Goal: Task Accomplishment & Management: Manage account settings

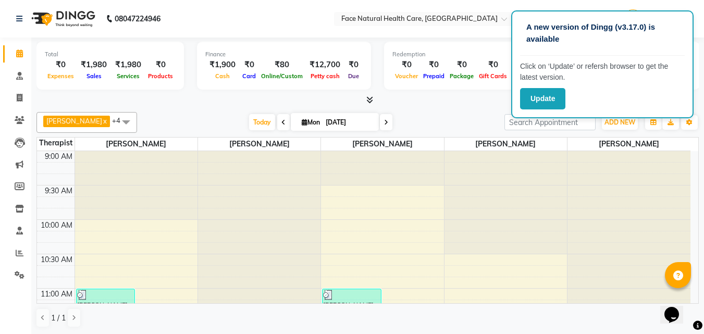
scroll to position [266, 0]
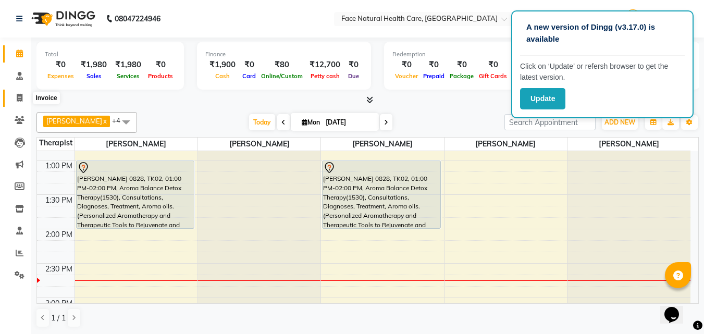
click at [20, 99] on icon at bounding box center [20, 98] width 6 height 8
select select "service"
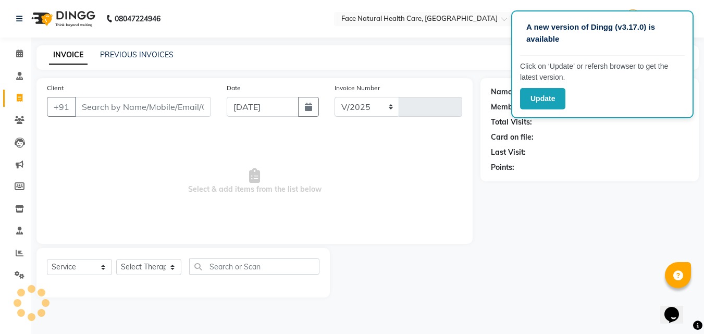
select select "5675"
type input "1254"
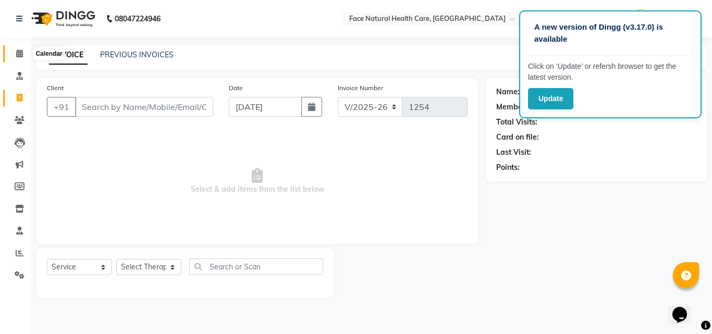
click at [23, 55] on icon at bounding box center [19, 54] width 7 height 8
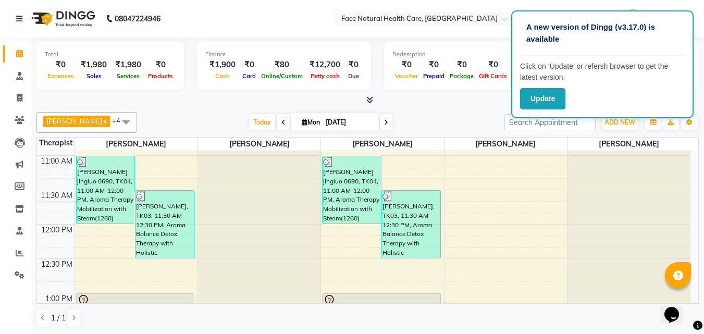
scroll to position [266, 0]
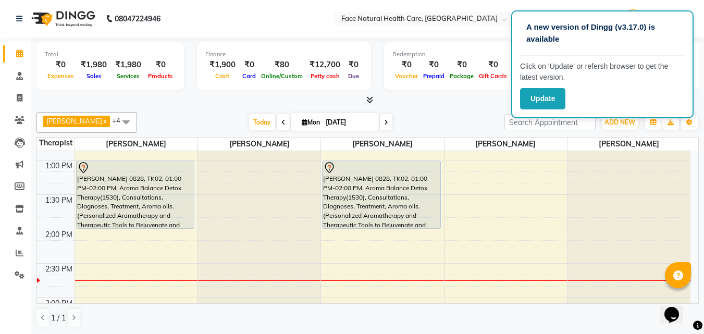
click at [384, 190] on div "[PERSON_NAME] 0828, TK02, 01:00 PM-02:00 PM, Aroma Balance Detox Therapy(1530),…" at bounding box center [382, 194] width 118 height 67
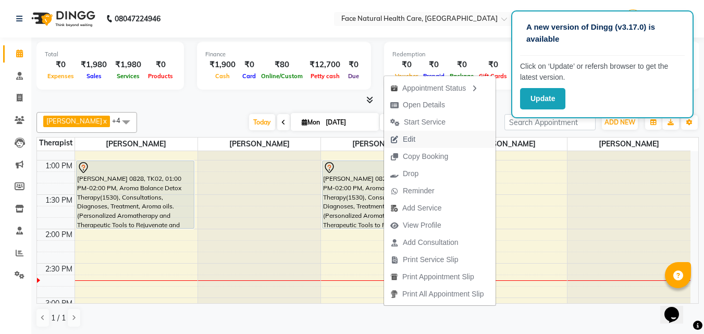
click at [409, 139] on span "Edit" at bounding box center [409, 139] width 13 height 11
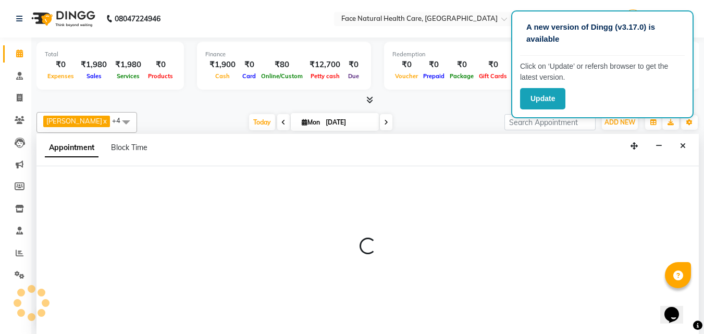
select select "tentative"
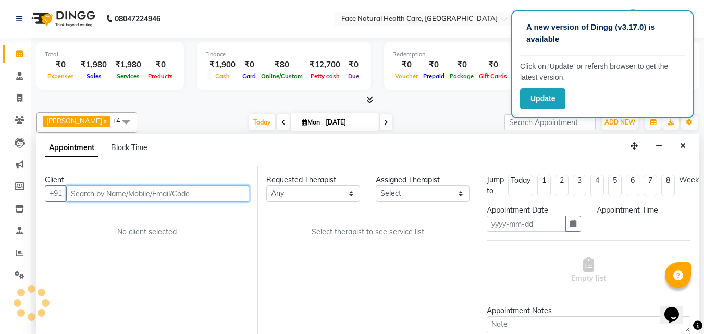
scroll to position [1, 0]
type input "[DATE]"
select select "780"
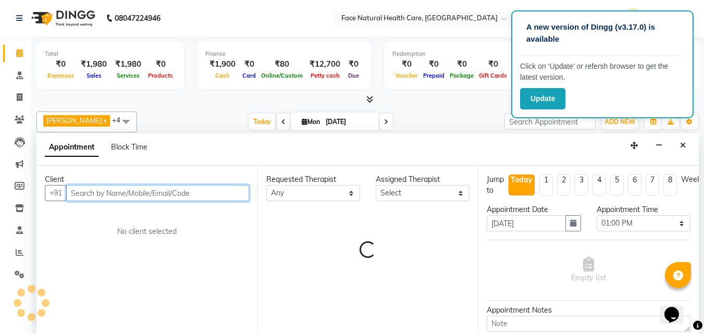
select select "40492"
select select "2632"
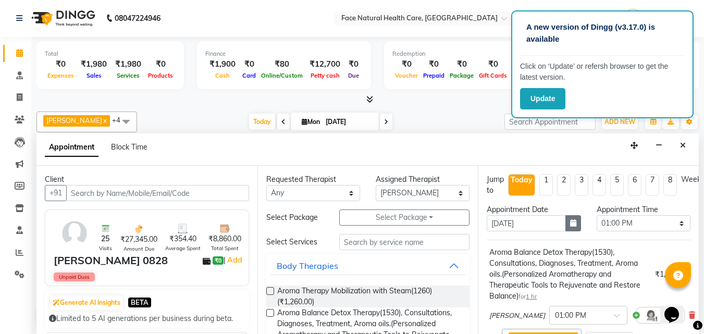
click at [572, 218] on div "Appointment Date [DATE] Appointment Time Select 10:00 AM 10:15 AM 10:30 AM 10:4…" at bounding box center [588, 221] width 219 height 35
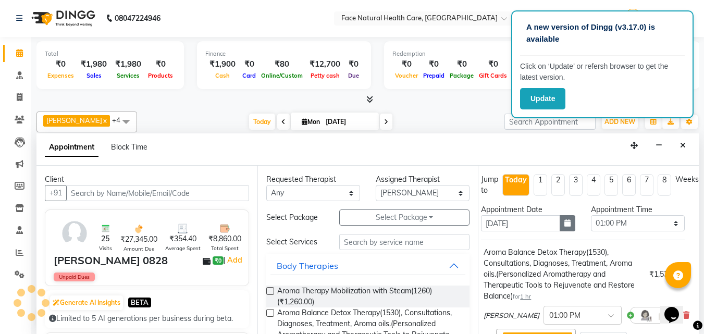
click at [560, 223] on button "button" at bounding box center [568, 223] width 16 height 16
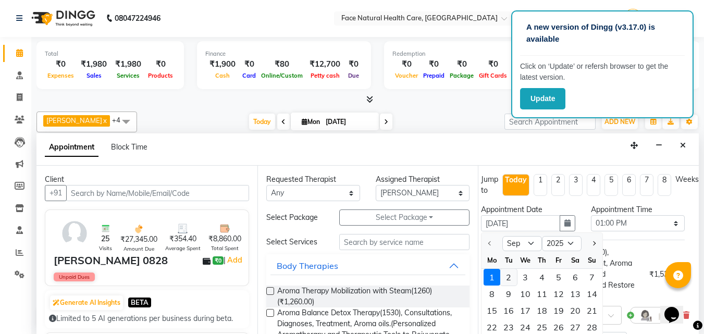
click at [503, 274] on div "2" at bounding box center [509, 277] width 17 height 17
type input "02-09-2025"
select select "780"
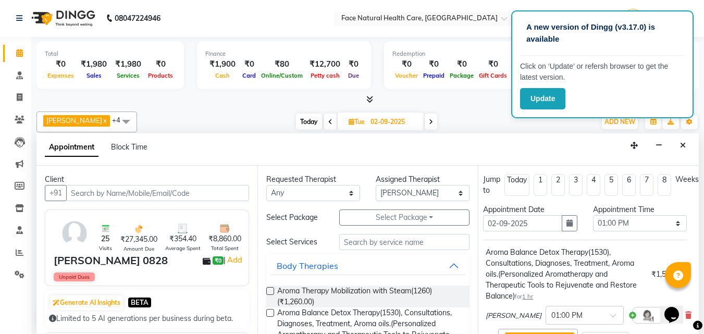
scroll to position [140, 14]
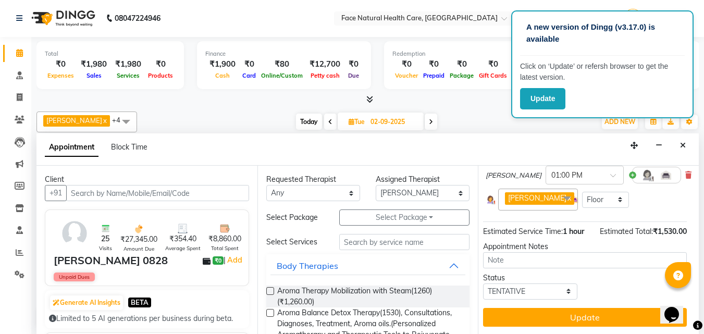
click at [690, 297] on div "Opens Chat This icon Opens the chat window." at bounding box center [677, 297] width 25 height 0
click at [699, 316] on div "Total ₹0 Expenses ₹1,980 Sales ₹1,980 Services ₹0 Products Finance ₹1,900 Cash …" at bounding box center [367, 185] width 673 height 297
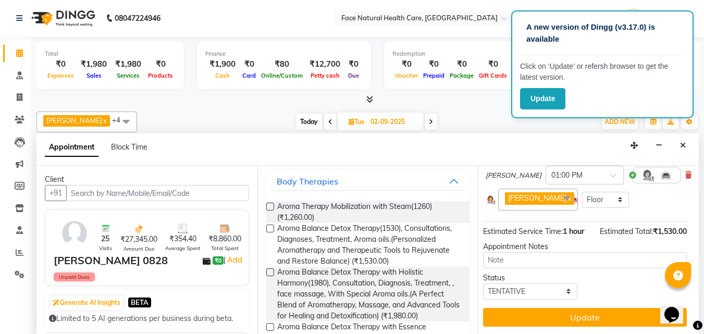
scroll to position [160, 14]
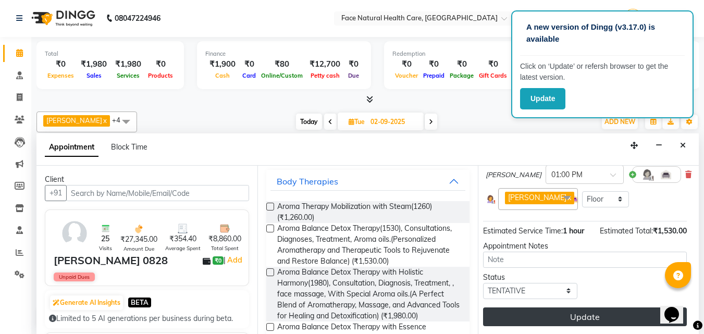
click at [604, 317] on button "Update" at bounding box center [585, 317] width 204 height 19
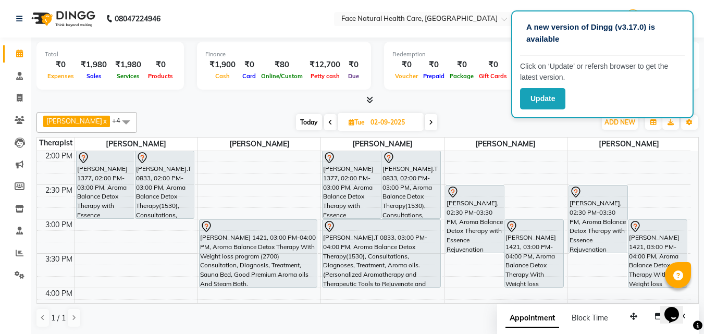
scroll to position [1, 0]
click at [305, 124] on span "Today" at bounding box center [309, 122] width 26 height 16
type input "[DATE]"
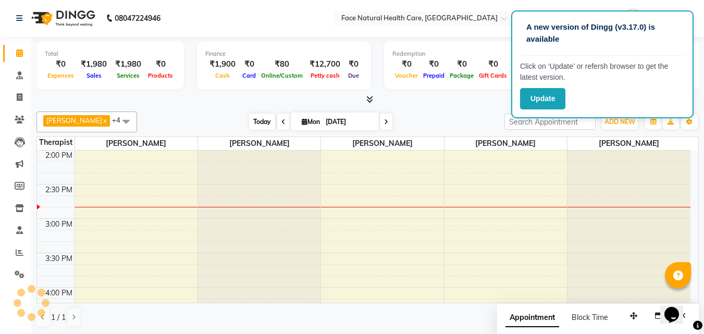
scroll to position [345, 0]
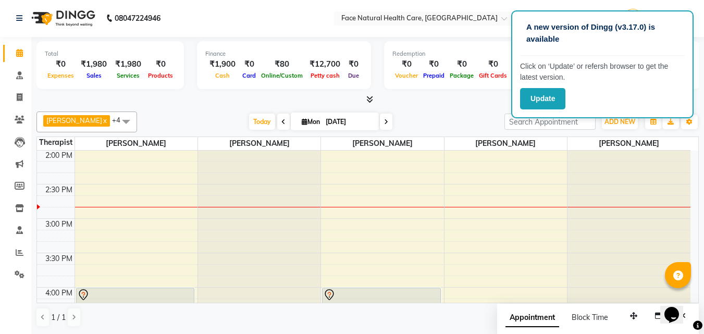
click at [116, 124] on span at bounding box center [126, 122] width 21 height 20
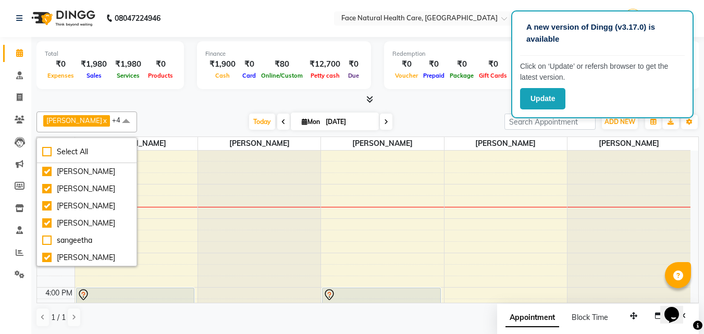
click at [193, 102] on div at bounding box center [367, 99] width 663 height 11
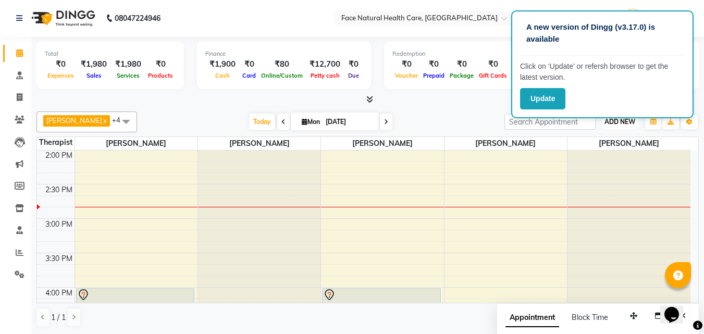
click at [624, 127] on button "ADD NEW Toggle Dropdown" at bounding box center [620, 122] width 36 height 15
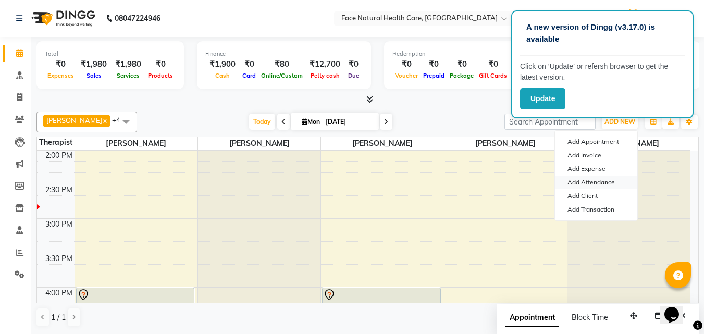
click at [579, 186] on link "Add Attendance" at bounding box center [596, 183] width 82 height 14
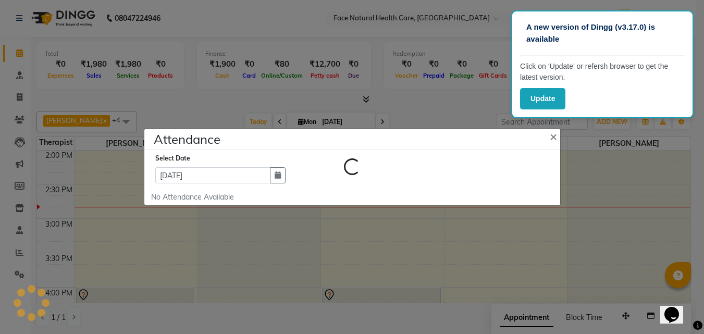
select select "A"
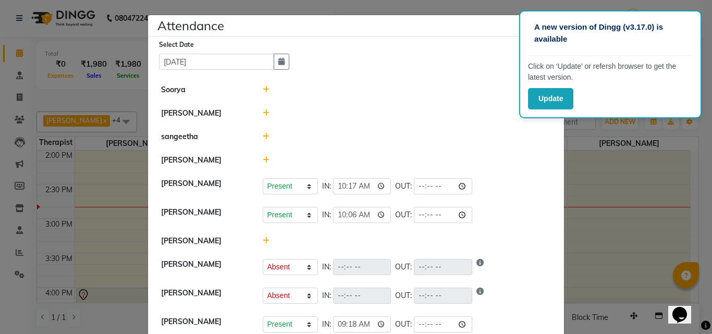
click at [263, 113] on icon at bounding box center [266, 112] width 7 height 7
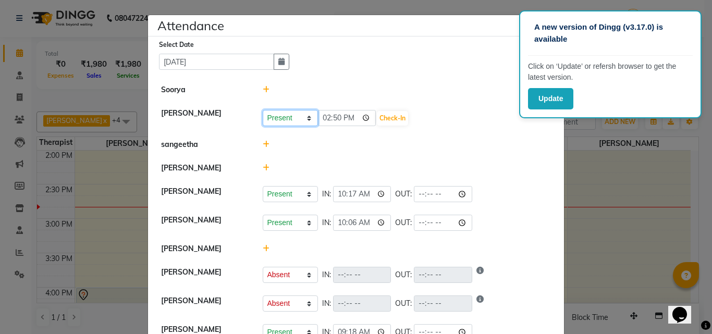
click at [302, 119] on select "Present Absent Late Half Day Weekly Off" at bounding box center [290, 118] width 55 height 16
select select "A"
click at [263, 110] on select "Present Absent Late Half Day Weekly Off" at bounding box center [290, 118] width 55 height 16
click at [327, 117] on button "Save" at bounding box center [329, 118] width 20 height 15
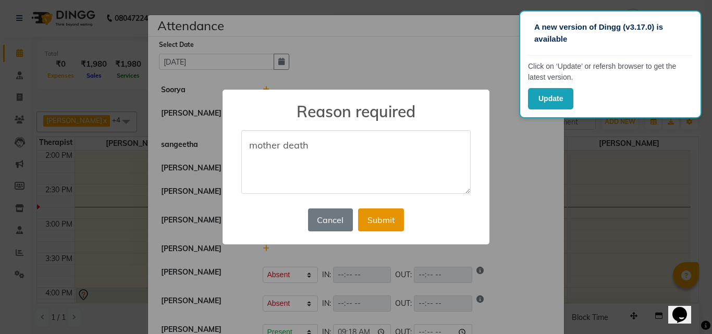
type textarea "mother death"
click at [378, 224] on button "Submit" at bounding box center [381, 220] width 46 height 23
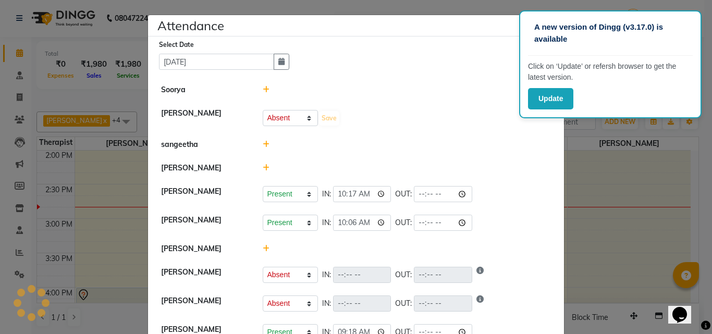
select select "A"
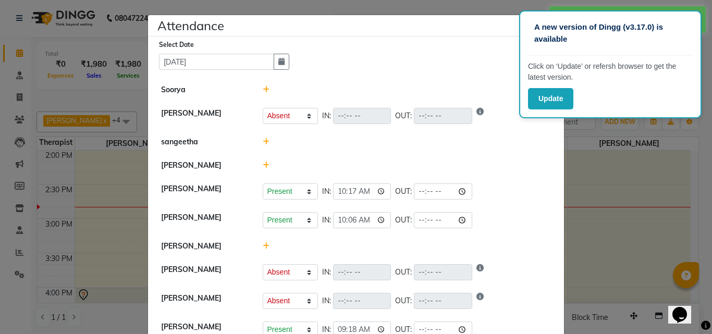
click at [671, 138] on ngb-modal-window "Attendance × Select Date [DATE] [PERSON_NAME] [PERSON_NAME] Present Absent Late…" at bounding box center [356, 167] width 712 height 334
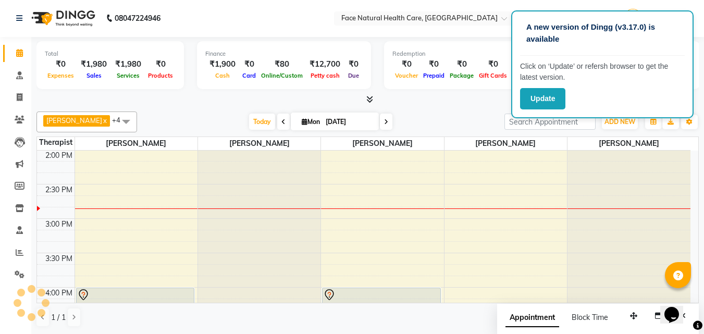
click at [116, 123] on span at bounding box center [126, 122] width 21 height 20
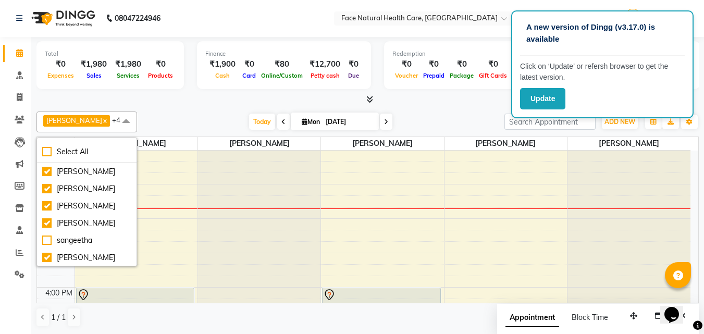
click at [340, 231] on div "9:00 AM 9:30 AM 10:00 AM 10:30 AM 11:00 AM 11:30 AM 12:00 PM 12:30 PM 1:00 PM 1…" at bounding box center [364, 150] width 654 height 688
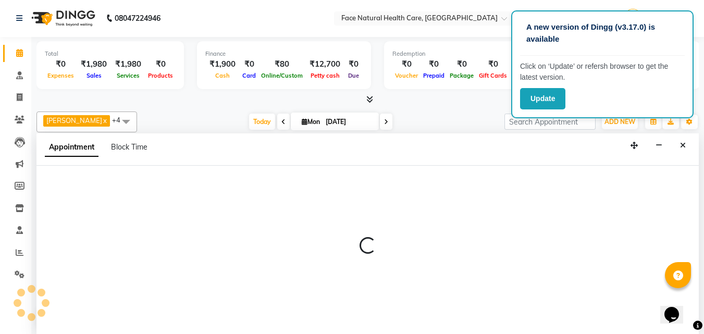
select select "40492"
select select "915"
select select "tentative"
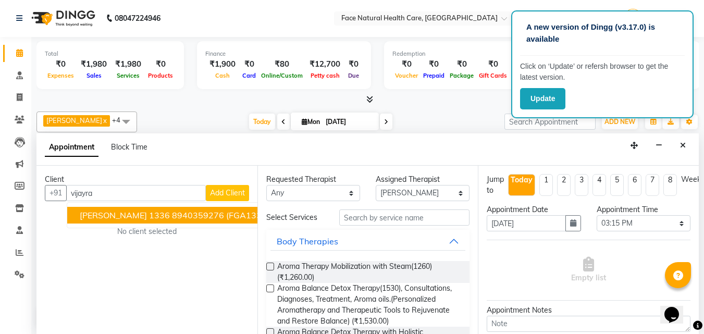
click at [127, 214] on span "[PERSON_NAME] 1336" at bounding box center [125, 215] width 90 height 10
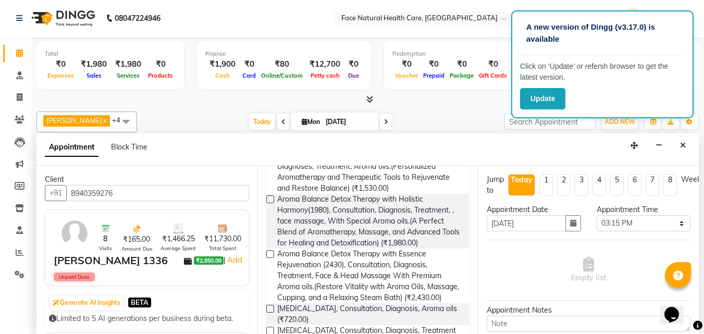
scroll to position [147, 0]
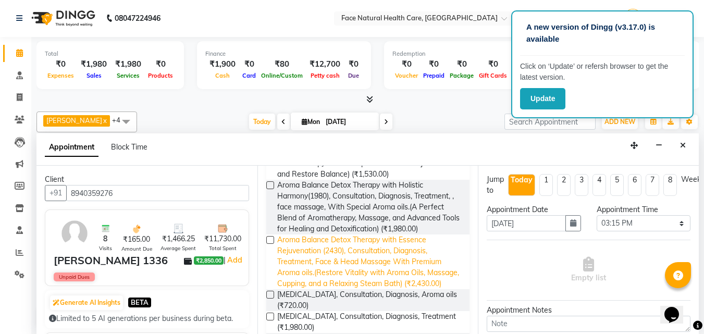
type input "8940359276"
click at [373, 261] on span "Aroma Balance Detox Therapy with Essence Rejuvenation (2430), Consultation, Dia…" at bounding box center [369, 262] width 185 height 55
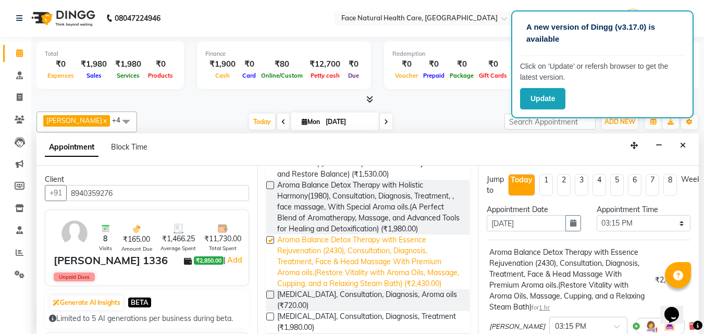
checkbox input "false"
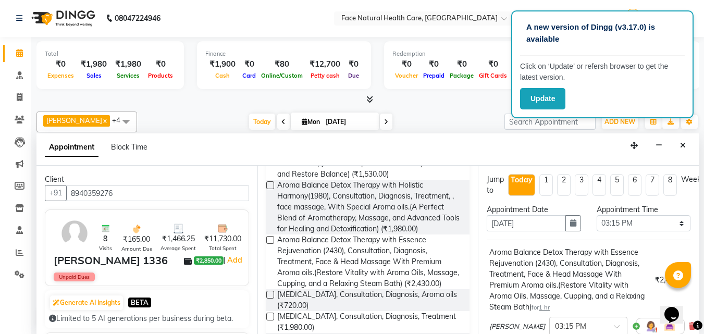
scroll to position [140, 0]
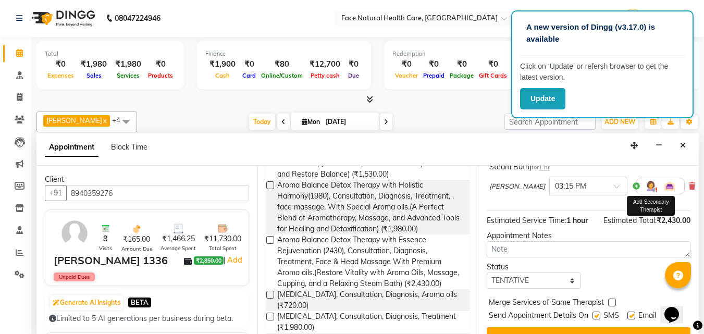
click at [645, 188] on img at bounding box center [651, 186] width 13 height 13
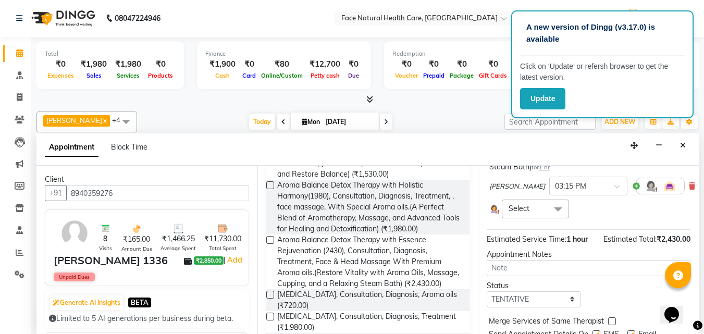
click at [552, 212] on span at bounding box center [558, 210] width 21 height 20
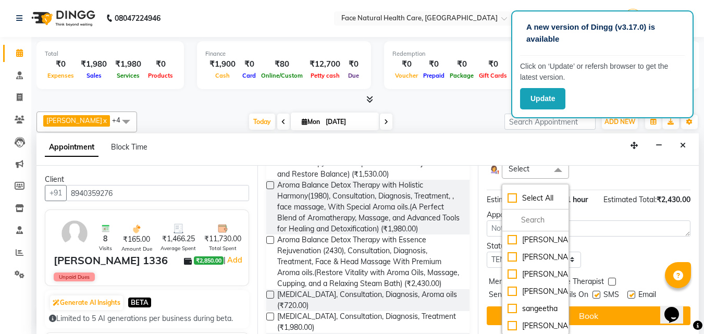
scroll to position [217, 0]
click at [624, 307] on button "Book" at bounding box center [589, 316] width 204 height 19
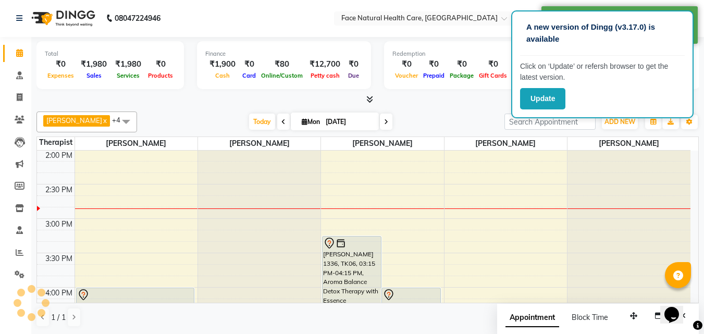
scroll to position [0, 0]
click at [364, 270] on div "[PERSON_NAME] 1336, TK06, 03:15 PM-04:15 PM, Aroma Balance Detox Therapy with E…" at bounding box center [352, 270] width 58 height 67
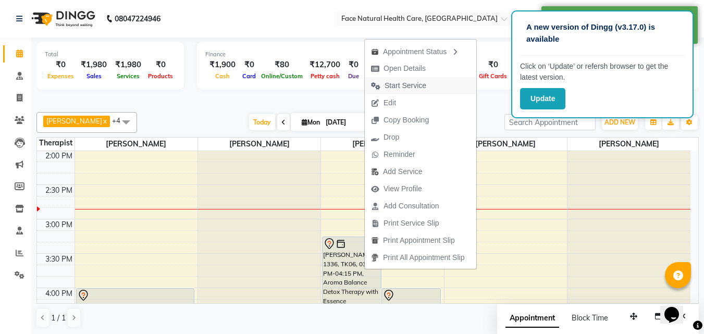
click at [391, 87] on span "Start Service" at bounding box center [406, 85] width 42 height 11
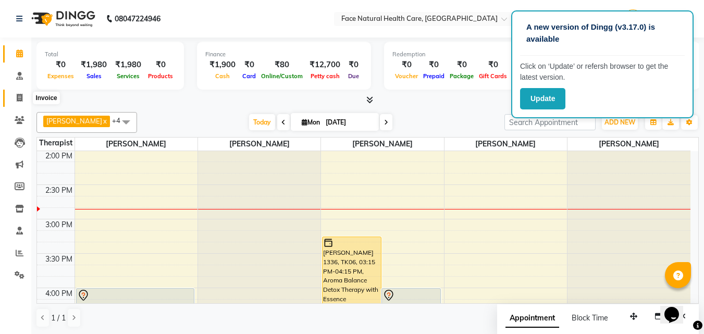
click at [17, 95] on icon at bounding box center [20, 98] width 6 height 8
select select "service"
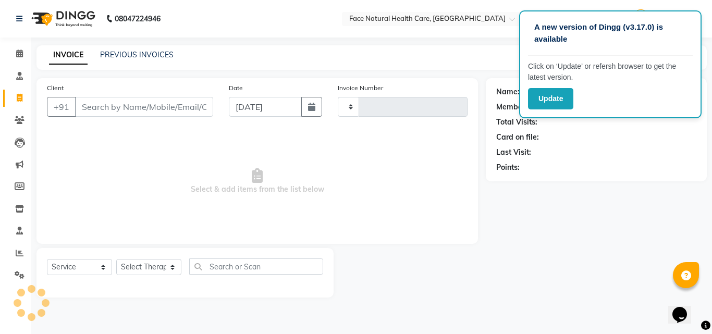
type input "1254"
select select "5675"
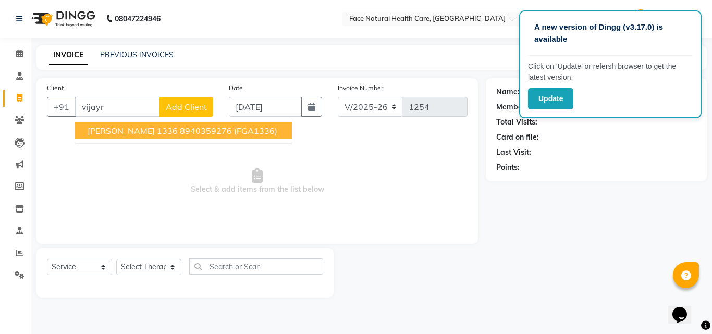
click at [100, 133] on span "[PERSON_NAME] 1336" at bounding box center [133, 131] width 90 height 10
type input "8940359276"
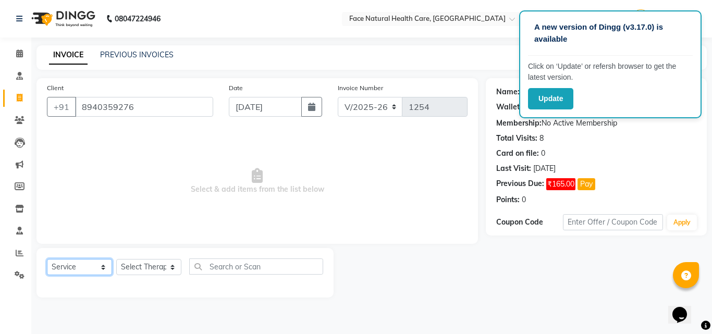
click at [91, 270] on select "Select Service Product Membership Package Voucher Prepaid Gift Card" at bounding box center [79, 267] width 65 height 16
select select "package"
click at [47, 259] on select "Select Service Product Membership Package Voucher Prepaid Gift Card" at bounding box center [79, 267] width 65 height 16
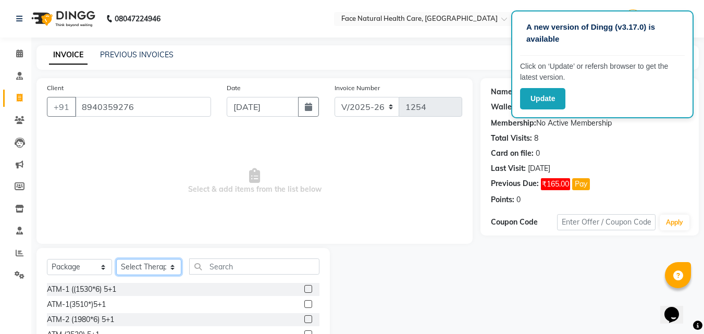
click at [166, 268] on select "Select Therapist [PERSON_NAME] [PERSON_NAME] [PERSON_NAME] M [PERSON_NAME] [PER…" at bounding box center [148, 267] width 65 height 16
click at [116, 259] on select "Select Therapist [PERSON_NAME] [PERSON_NAME] [PERSON_NAME] M [PERSON_NAME] [PER…" at bounding box center [148, 267] width 65 height 16
click at [158, 269] on select "Select Therapist [PERSON_NAME] [PERSON_NAME] [PERSON_NAME] M [PERSON_NAME] [PER…" at bounding box center [148, 267] width 65 height 16
select select "38864"
click at [116, 259] on select "Select Therapist [PERSON_NAME] [PERSON_NAME] [PERSON_NAME] M [PERSON_NAME] [PER…" at bounding box center [148, 267] width 65 height 16
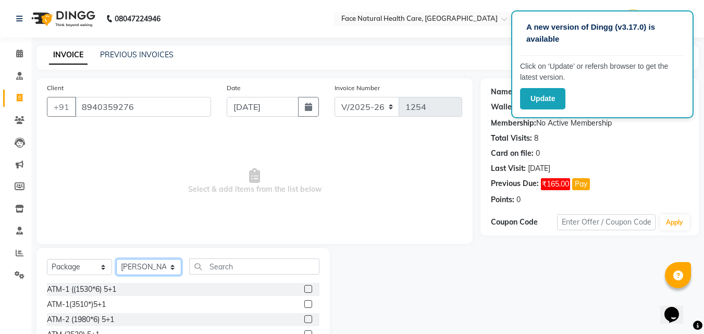
scroll to position [83, 0]
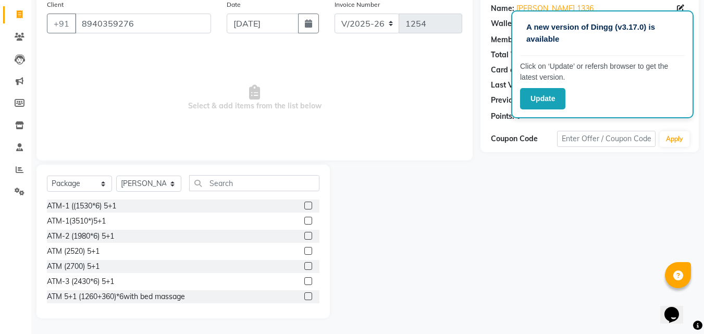
click at [304, 279] on label at bounding box center [308, 281] width 8 height 8
click at [304, 279] on input "checkbox" at bounding box center [307, 281] width 7 height 7
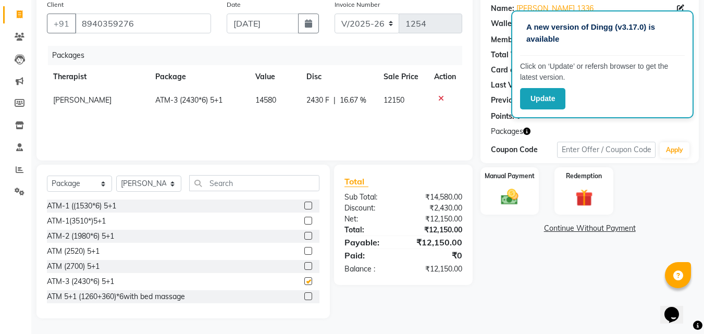
checkbox input "false"
click at [550, 231] on link "Continue Without Payment" at bounding box center [590, 228] width 214 height 11
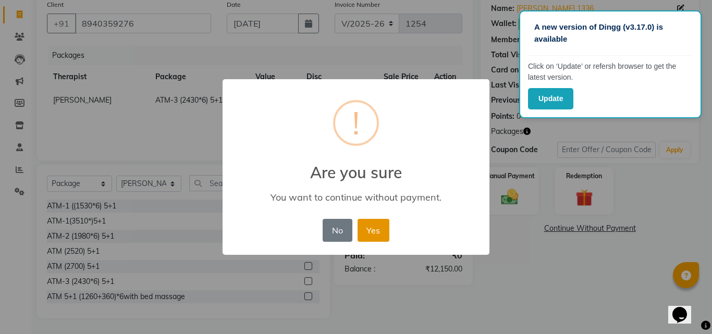
click at [373, 230] on button "Yes" at bounding box center [374, 230] width 32 height 23
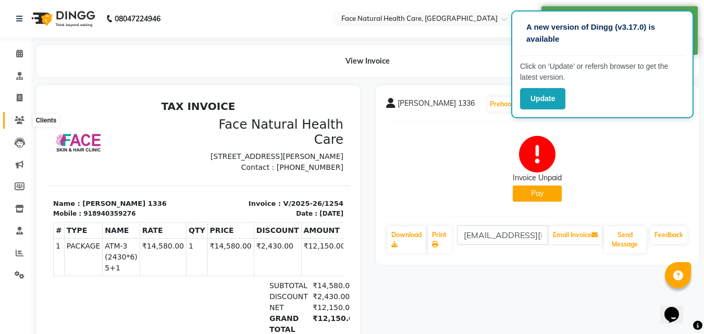
click at [18, 118] on icon at bounding box center [20, 120] width 10 height 8
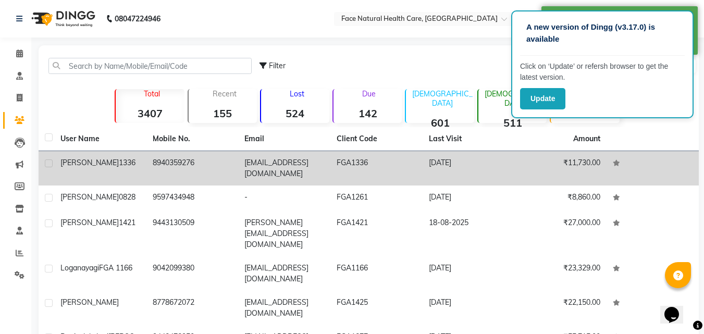
click at [136, 156] on td "[PERSON_NAME] 1336" at bounding box center [100, 168] width 92 height 34
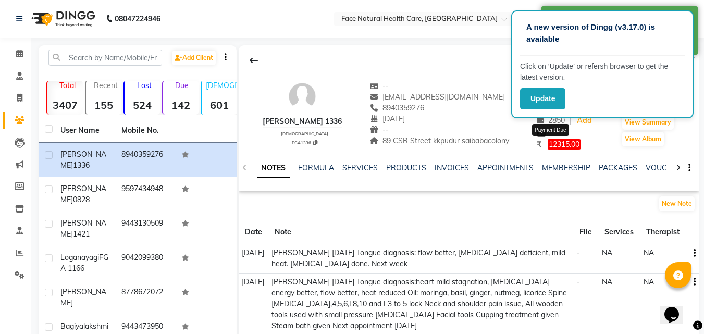
click at [556, 143] on span "12315.00" at bounding box center [564, 144] width 33 height 10
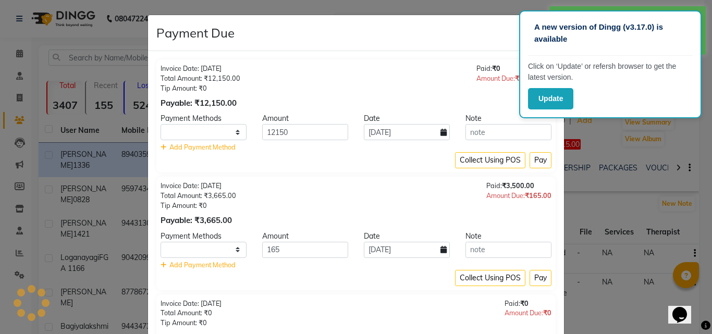
select select "1"
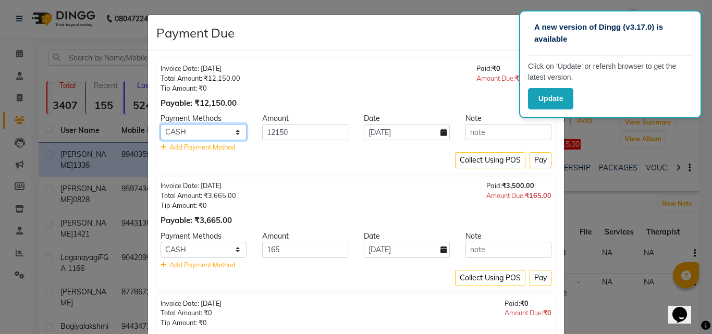
click at [234, 130] on select "Debit Card PhonePe UPI GPay ONLINE CASH Cheque Credit Card CARD" at bounding box center [204, 132] width 86 height 16
select select "2"
click at [161, 124] on select "Debit Card PhonePe UPI GPay ONLINE CASH Cheque Credit Card CARD" at bounding box center [204, 132] width 86 height 16
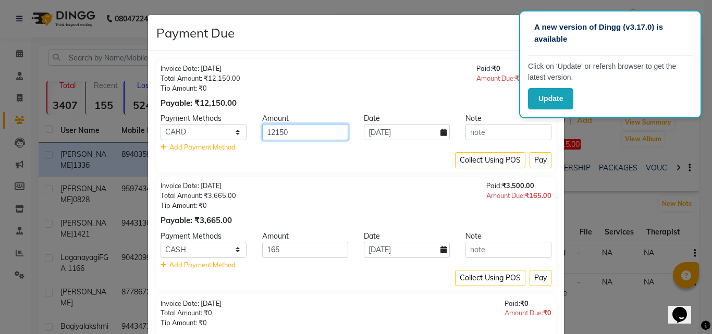
click at [289, 135] on input "12150" at bounding box center [305, 132] width 86 height 16
type input "10000"
click at [539, 157] on button "Pay" at bounding box center [541, 160] width 22 height 16
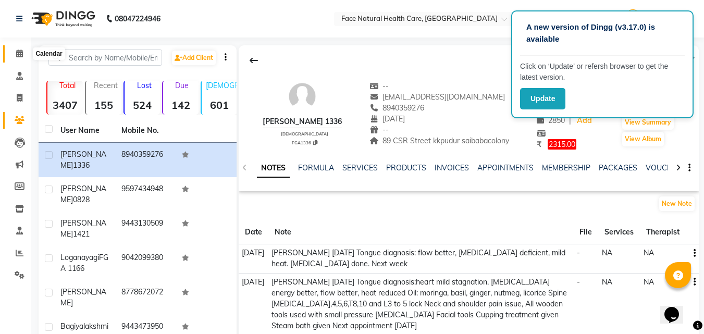
click at [19, 53] on icon at bounding box center [19, 54] width 7 height 8
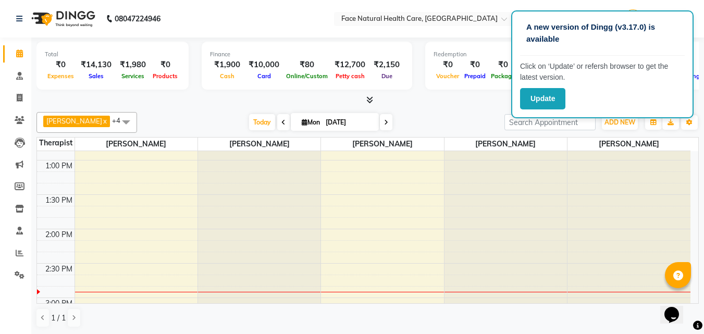
scroll to position [399, 0]
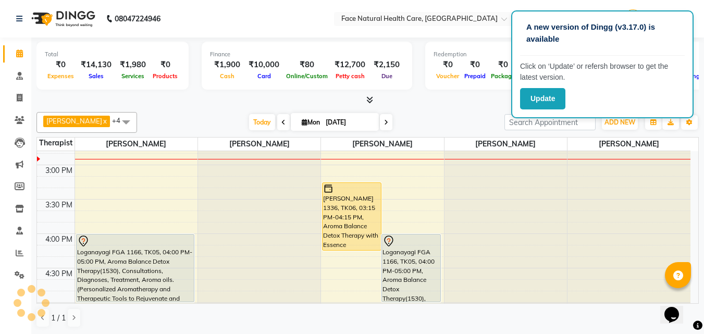
click at [384, 121] on div "[DATE] [DATE]" at bounding box center [320, 123] width 145 height 16
click at [384, 125] on icon at bounding box center [386, 122] width 4 height 6
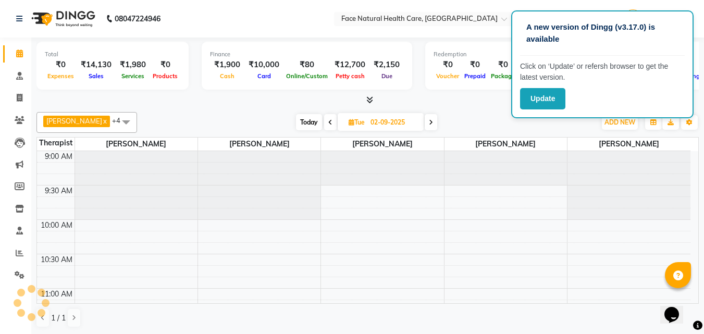
scroll to position [345, 0]
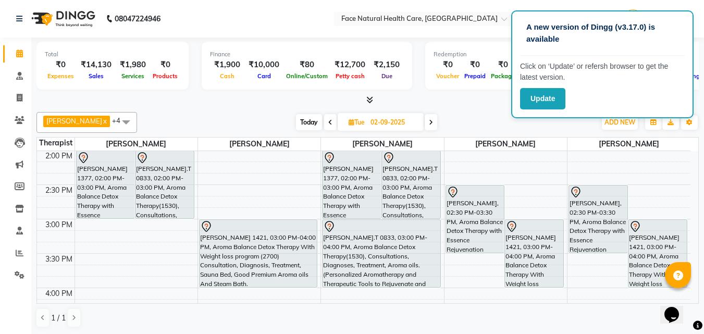
drag, startPoint x: 699, startPoint y: 250, endPoint x: 697, endPoint y: 208, distance: 41.7
click at [697, 208] on td "9:00 AM 9:30 AM 10:00 AM 10:30 AM 11:00 AM 11:30 AM 12:00 PM 12:30 PM 1:00 PM 1…" at bounding box center [368, 227] width 662 height 153
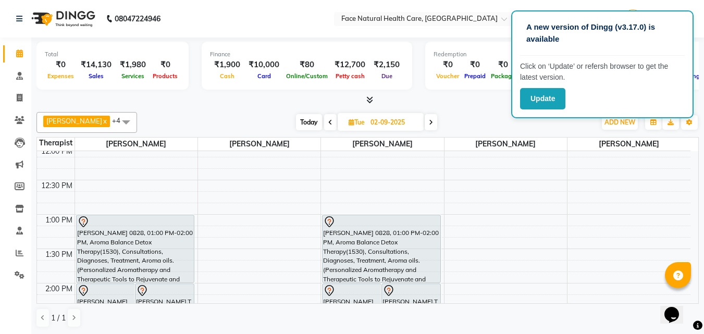
click at [466, 106] on div "Total ₹0 Expenses ₹14,130 Sales ₹1,980 Services ₹0 Products Finance ₹1,900 Cash…" at bounding box center [367, 186] width 673 height 297
click at [306, 118] on span "Today" at bounding box center [309, 122] width 26 height 16
type input "[DATE]"
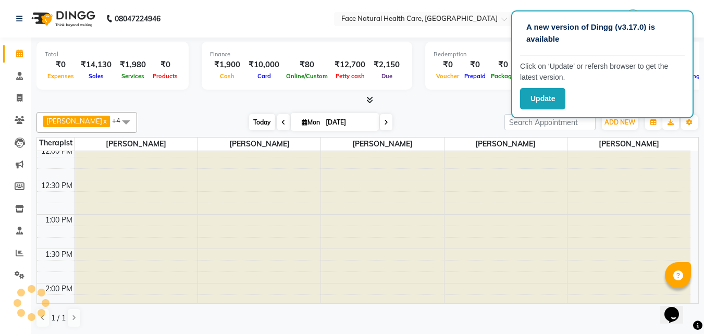
scroll to position [345, 0]
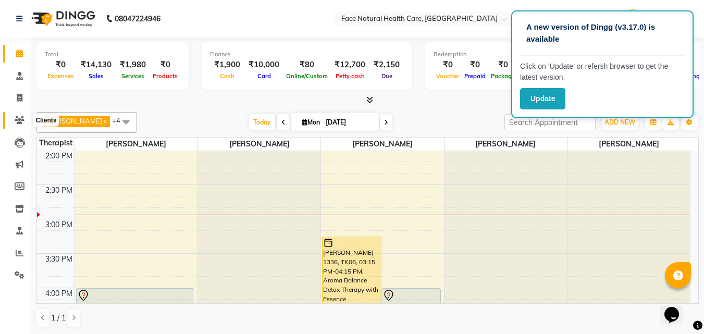
drag, startPoint x: 453, startPoint y: 93, endPoint x: 19, endPoint y: 118, distance: 433.9
click at [19, 118] on icon at bounding box center [20, 120] width 10 height 8
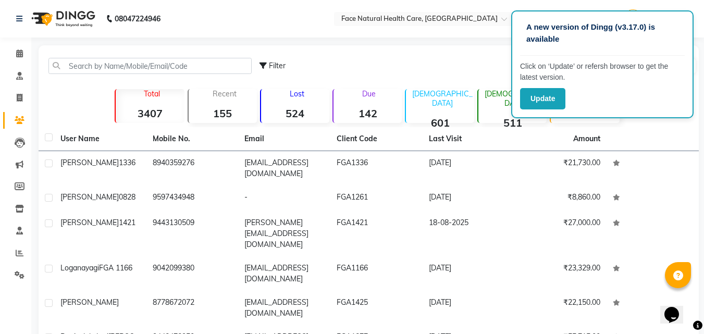
scroll to position [170, 0]
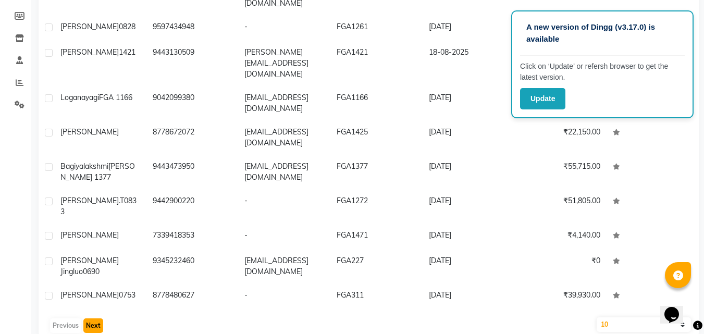
click at [96, 319] on button "Next" at bounding box center [93, 326] width 20 height 15
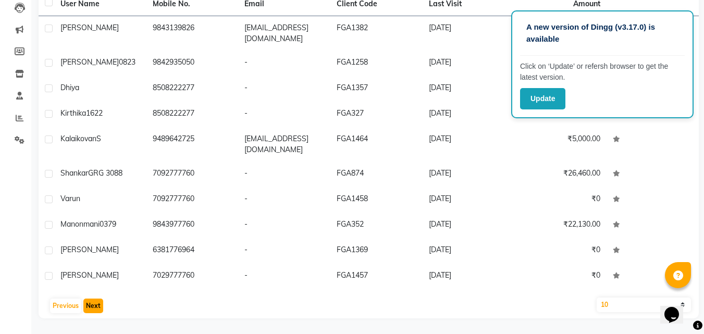
click at [96, 304] on button "Next" at bounding box center [93, 306] width 20 height 15
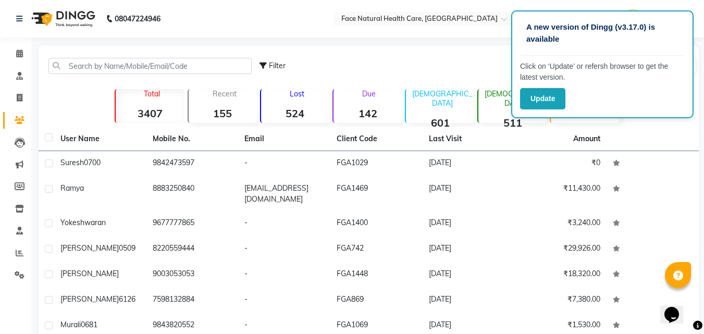
scroll to position [40, 0]
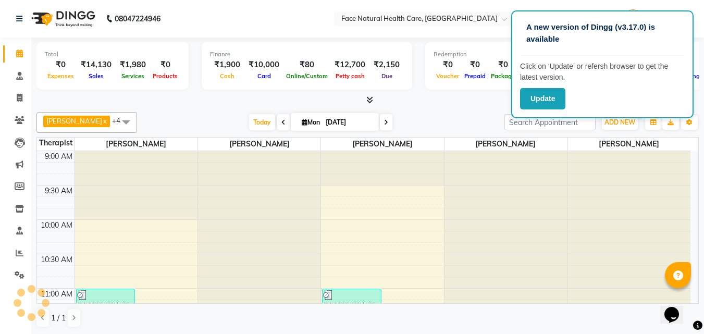
click at [699, 204] on div "Total ₹0 Expenses ₹14,130 Sales ₹1,980 Services ₹0 Products Finance ₹1,900 Cash…" at bounding box center [367, 186] width 673 height 297
